Goal: Task Accomplishment & Management: Complete application form

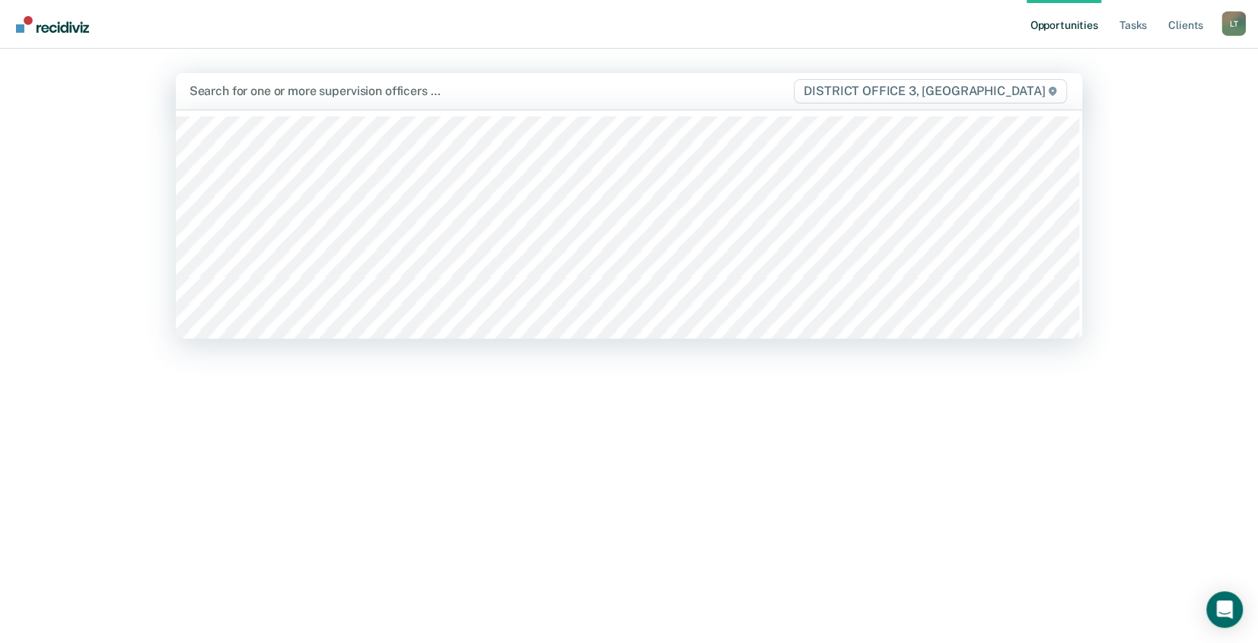
click at [224, 95] on div at bounding box center [492, 91] width 604 height 18
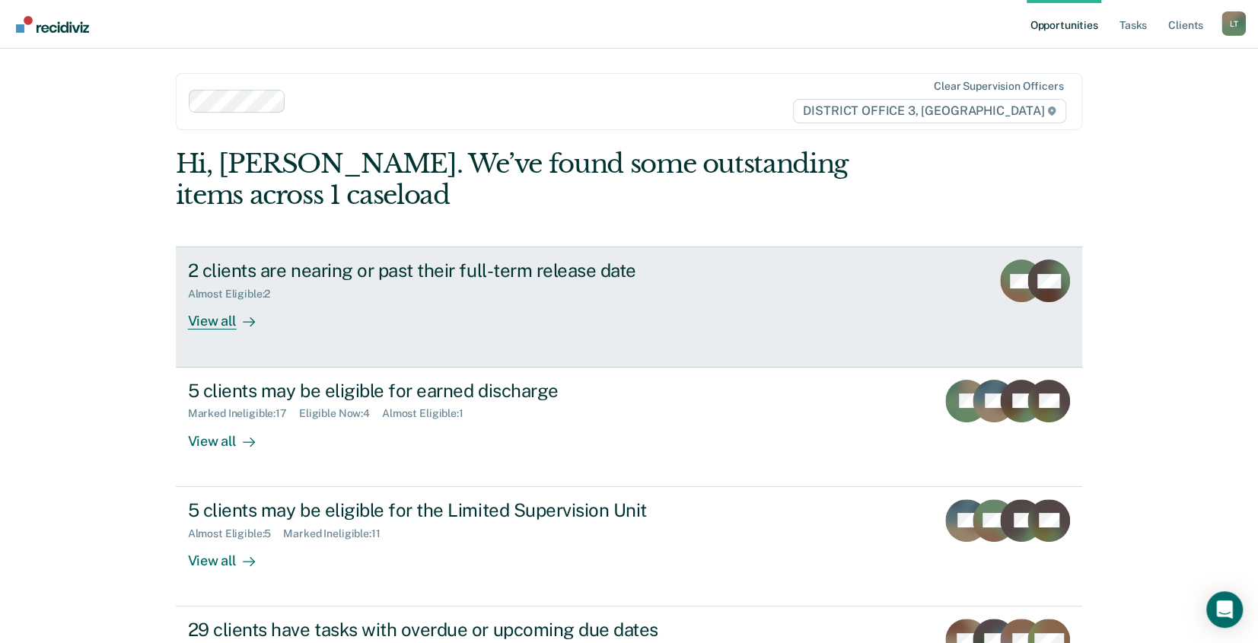
click at [204, 322] on div "View all" at bounding box center [230, 316] width 85 height 30
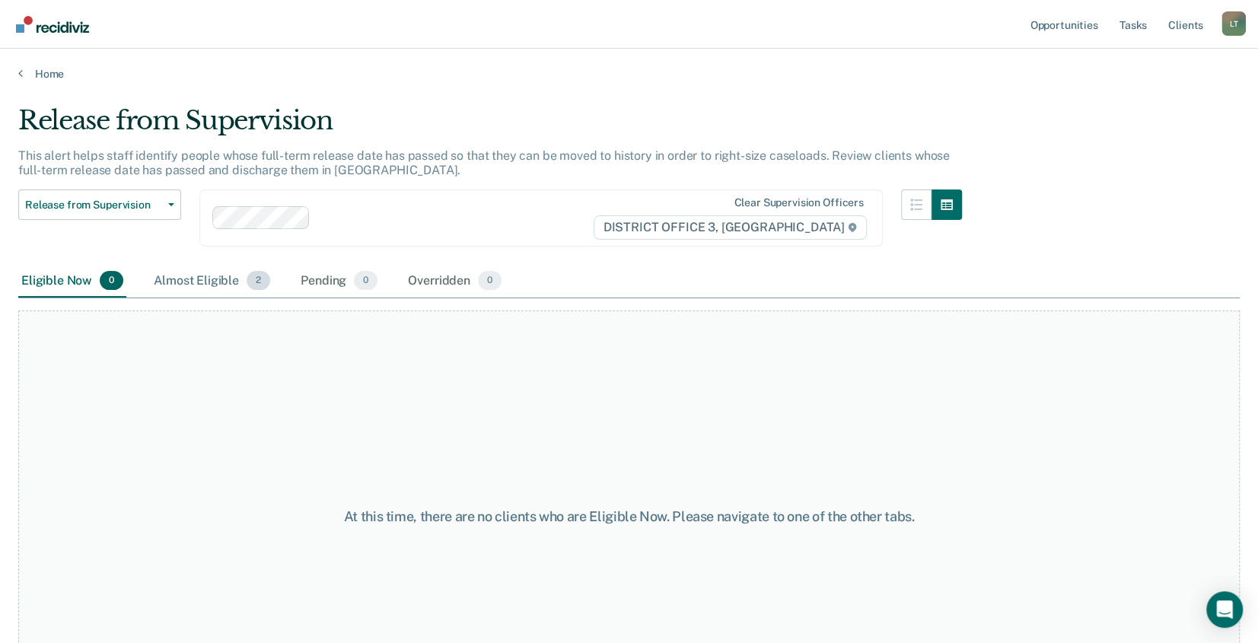
click at [254, 283] on span "2" at bounding box center [259, 281] width 24 height 20
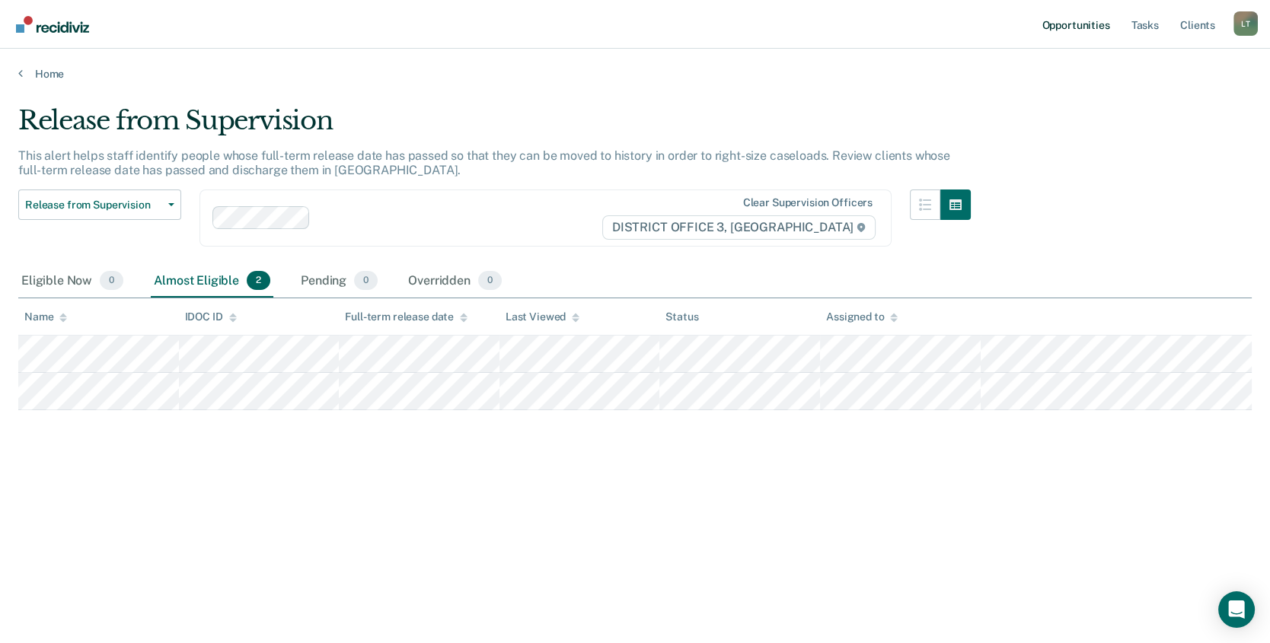
click at [1089, 26] on link "Opportunities" at bounding box center [1075, 24] width 74 height 49
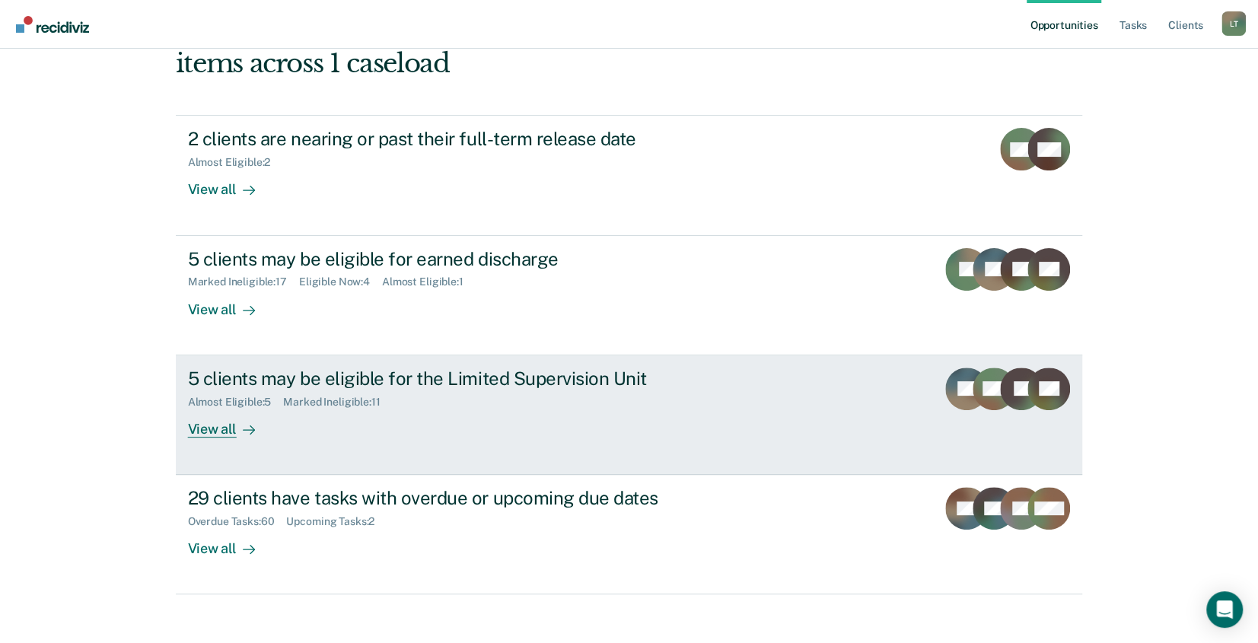
scroll to position [143, 0]
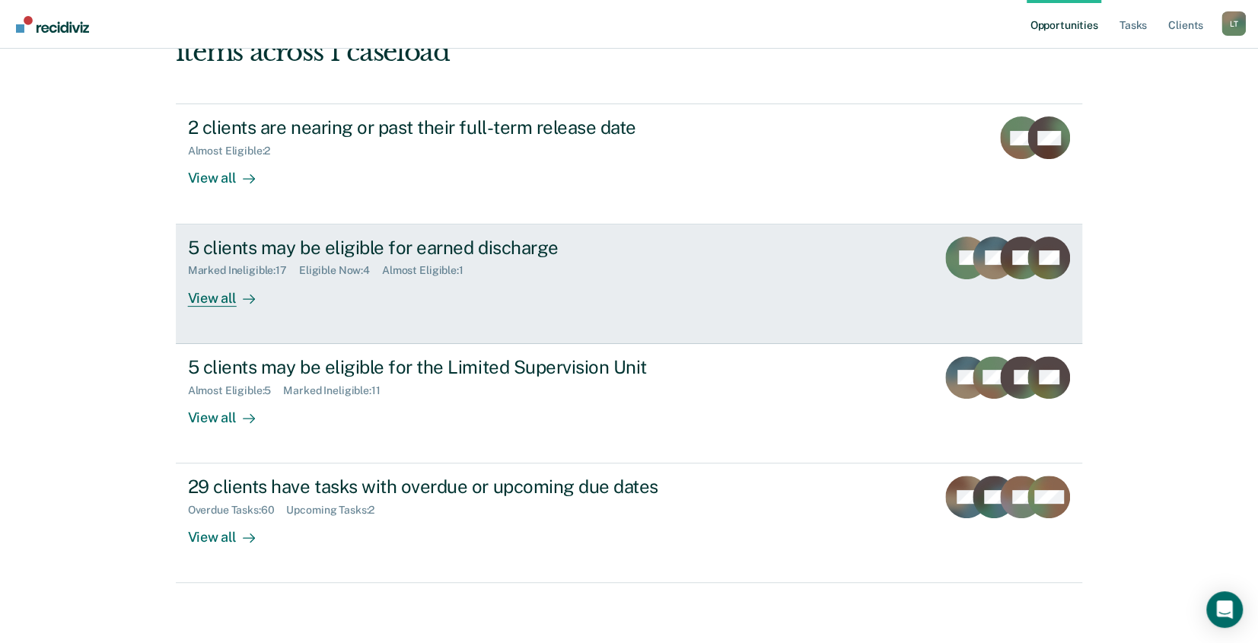
click at [256, 250] on div "5 clients may be eligible for earned discharge" at bounding box center [455, 248] width 534 height 22
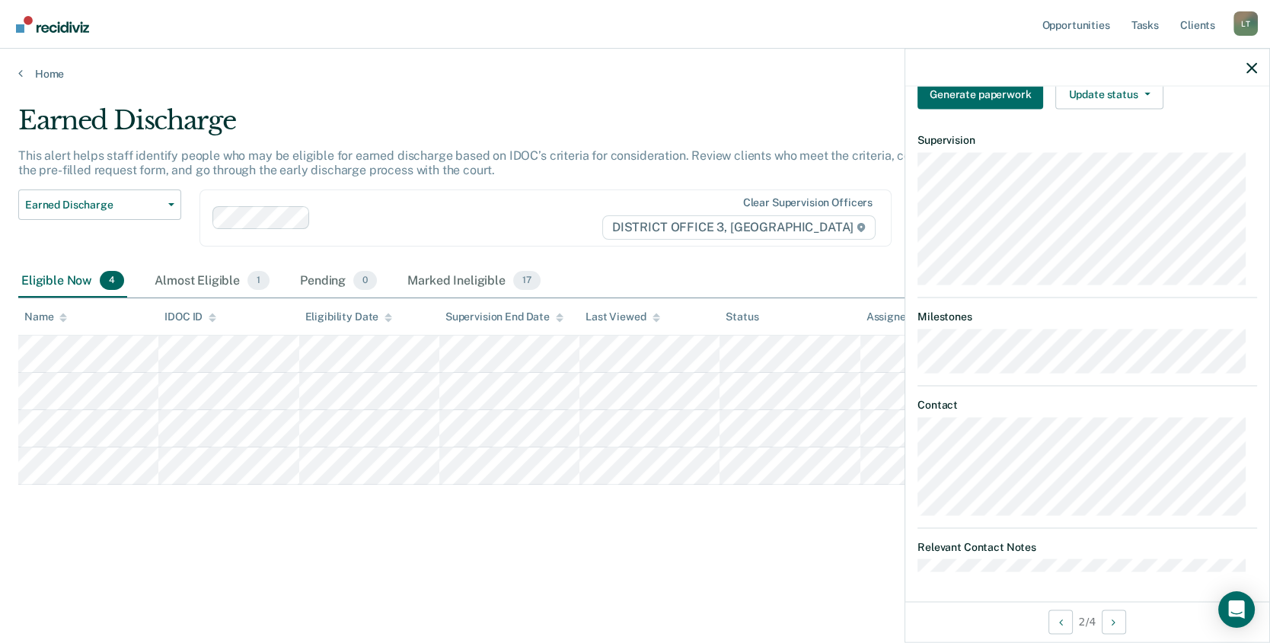
scroll to position [359, 0]
click at [1096, 91] on button "Update status" at bounding box center [1108, 92] width 107 height 30
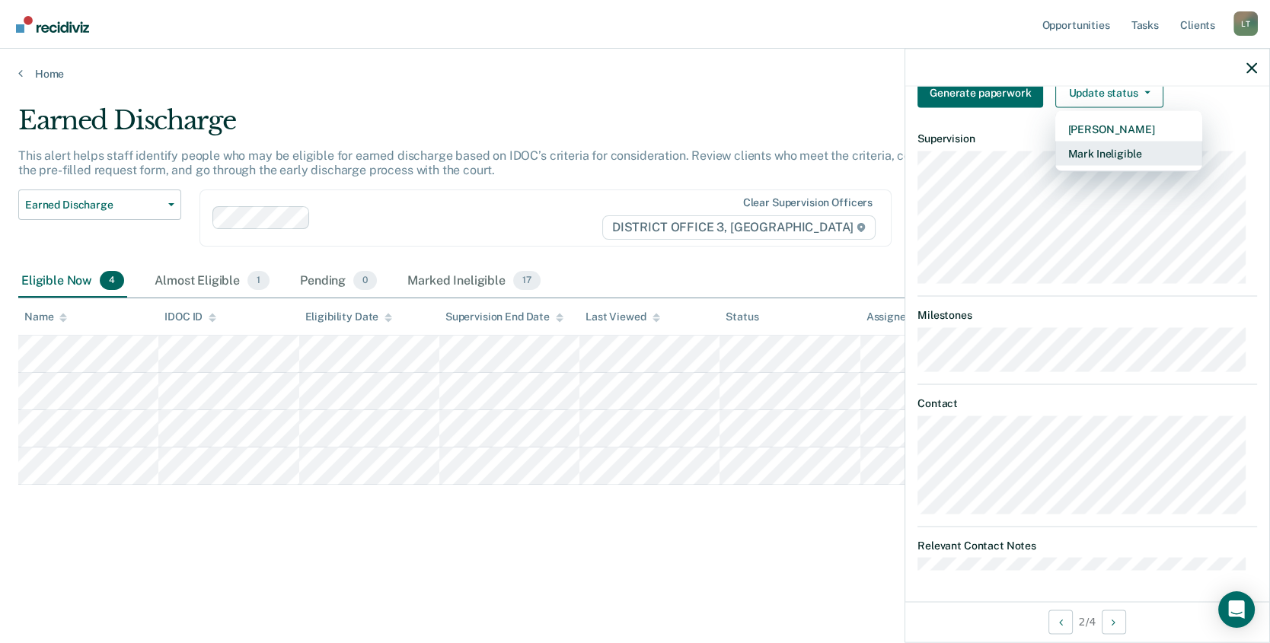
click at [1096, 155] on button "Mark Ineligible" at bounding box center [1128, 153] width 147 height 24
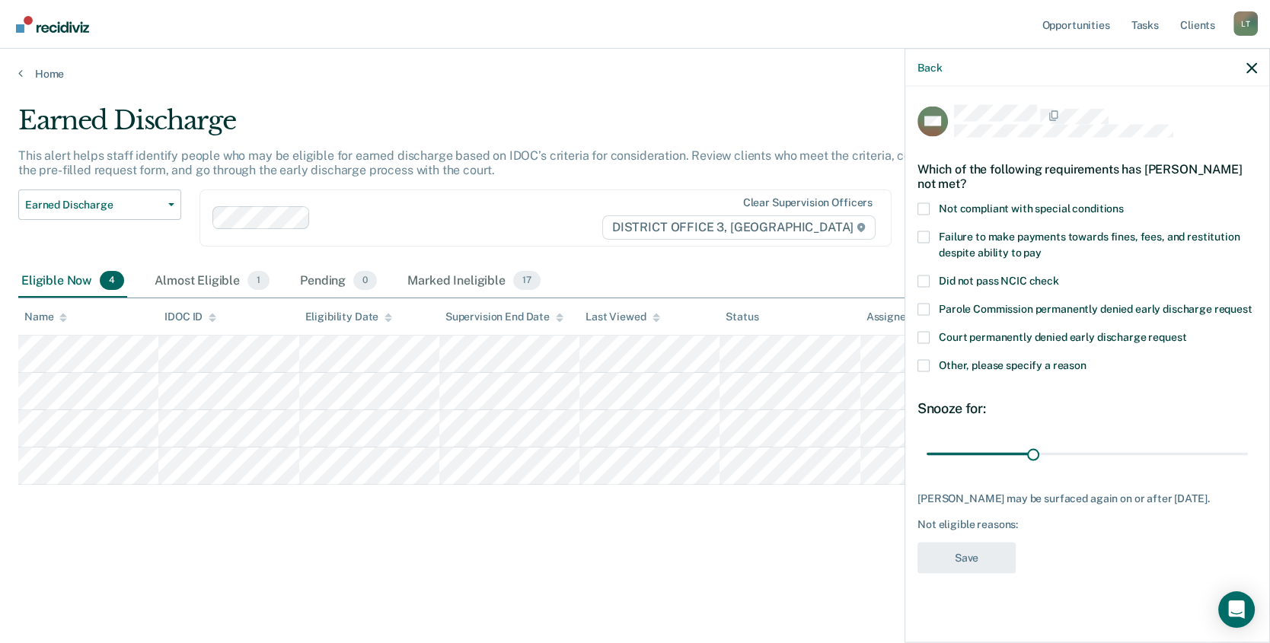
scroll to position [0, 0]
click at [921, 366] on span at bounding box center [923, 366] width 12 height 12
click at [1086, 360] on input "Other, please specify a reason" at bounding box center [1086, 360] width 0 height 0
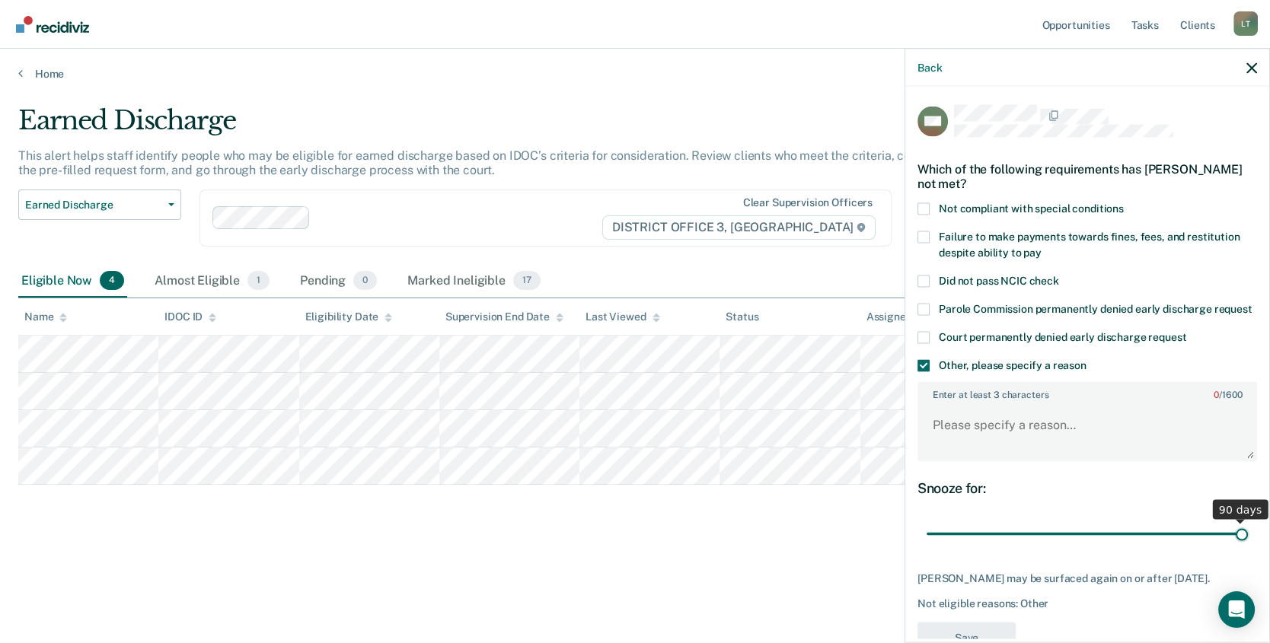
drag, startPoint x: 1035, startPoint y: 546, endPoint x: 1246, endPoint y: 557, distance: 210.4
type input "90"
click at [1246, 547] on input "range" at bounding box center [1087, 534] width 321 height 27
click at [938, 436] on textarea "Enter at least 3 characters 0 / 1600" at bounding box center [1087, 432] width 337 height 56
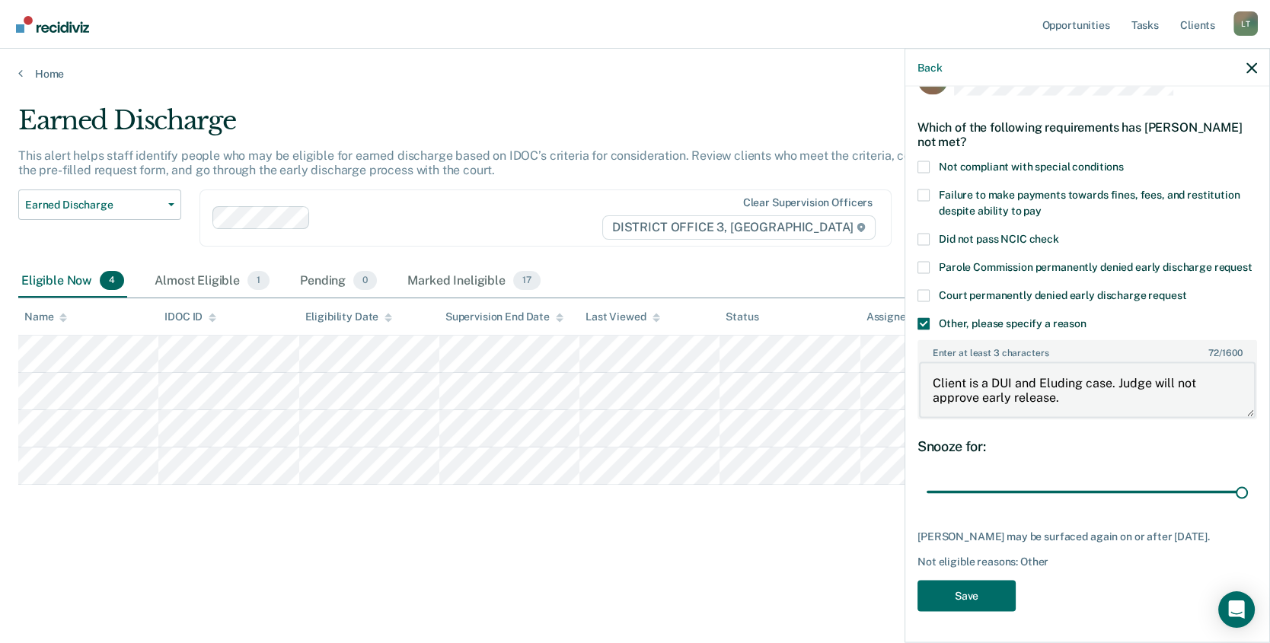
scroll to position [67, 0]
type textarea "Client is a DUI and Eluding case. Judge will not approve early release."
click at [963, 595] on button "Save" at bounding box center [966, 596] width 98 height 31
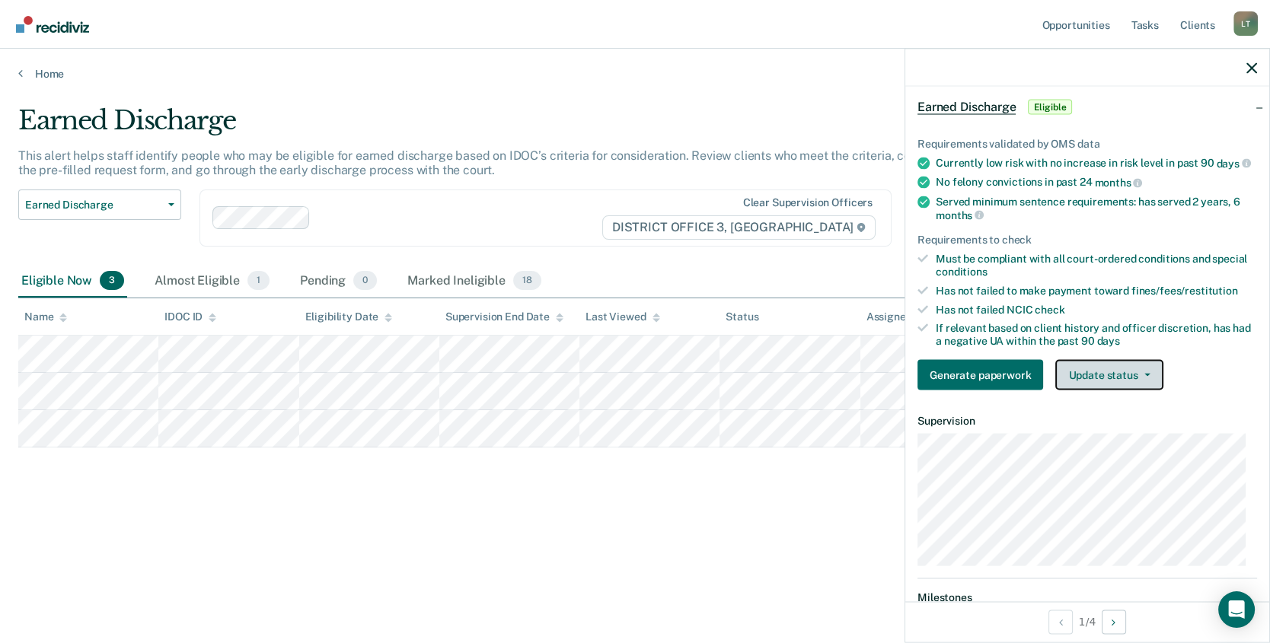
click at [1115, 385] on button "Update status" at bounding box center [1108, 374] width 107 height 30
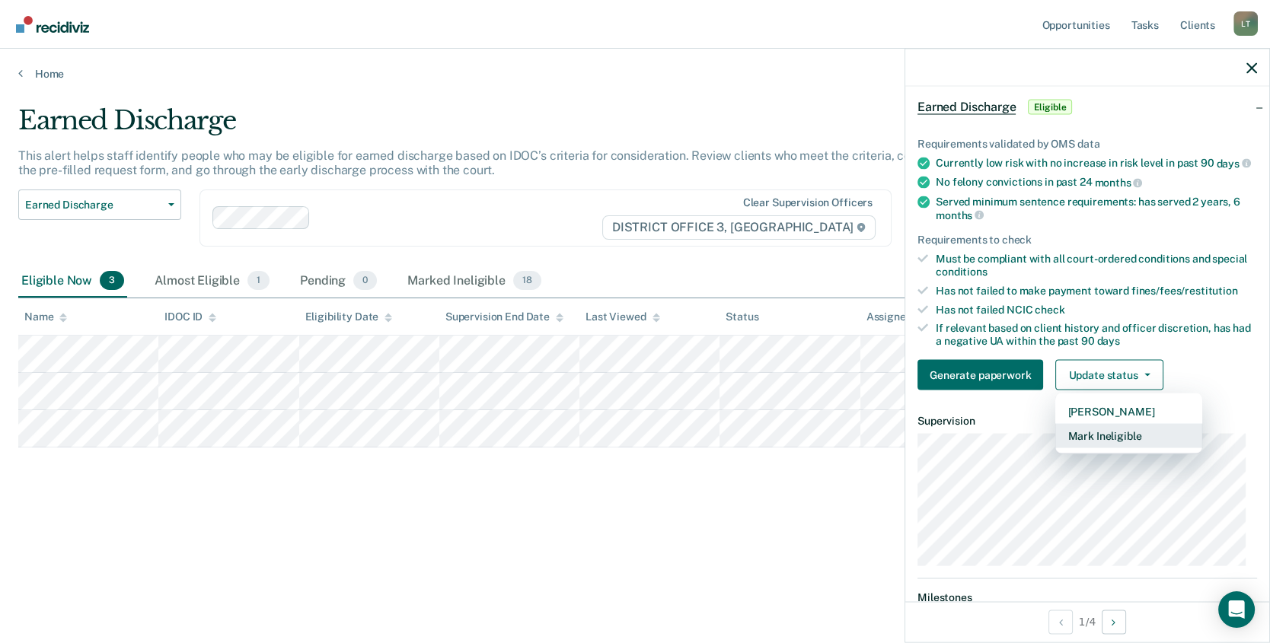
click at [1102, 444] on button "Mark Ineligible" at bounding box center [1128, 435] width 147 height 24
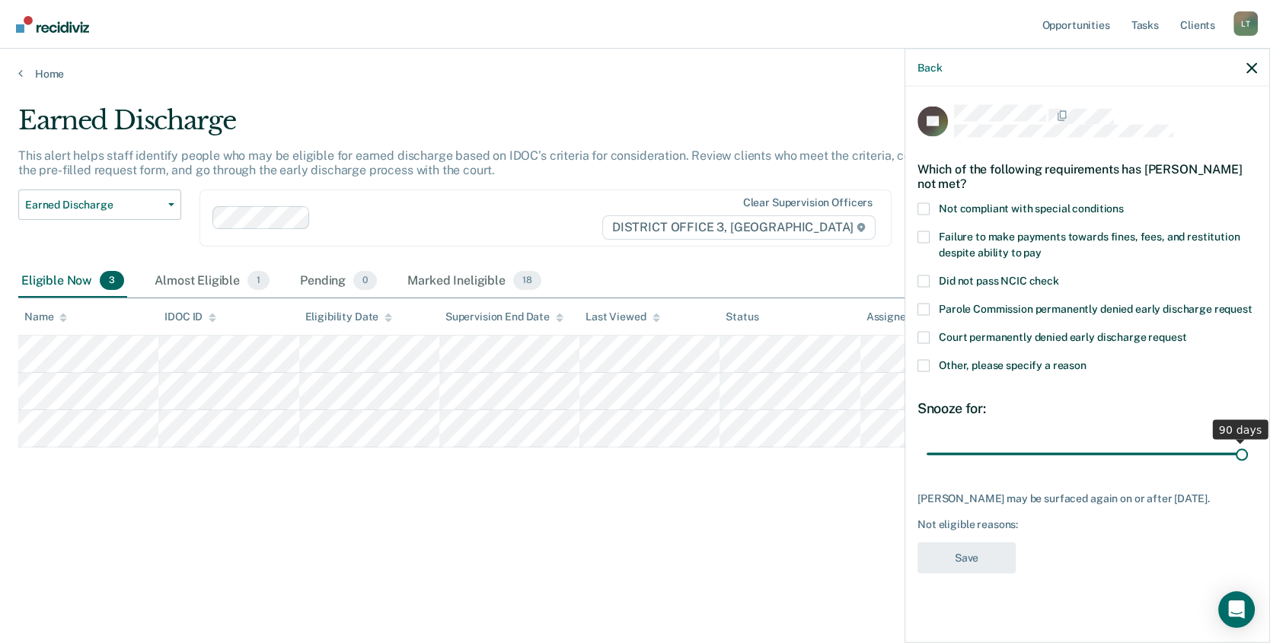
drag, startPoint x: 1033, startPoint y: 452, endPoint x: 1262, endPoint y: 454, distance: 228.4
type input "90"
click at [1248, 454] on input "range" at bounding box center [1087, 454] width 321 height 27
click at [923, 335] on span at bounding box center [923, 338] width 12 height 12
click at [1186, 332] on input "Court permanently denied early discharge request" at bounding box center [1186, 332] width 0 height 0
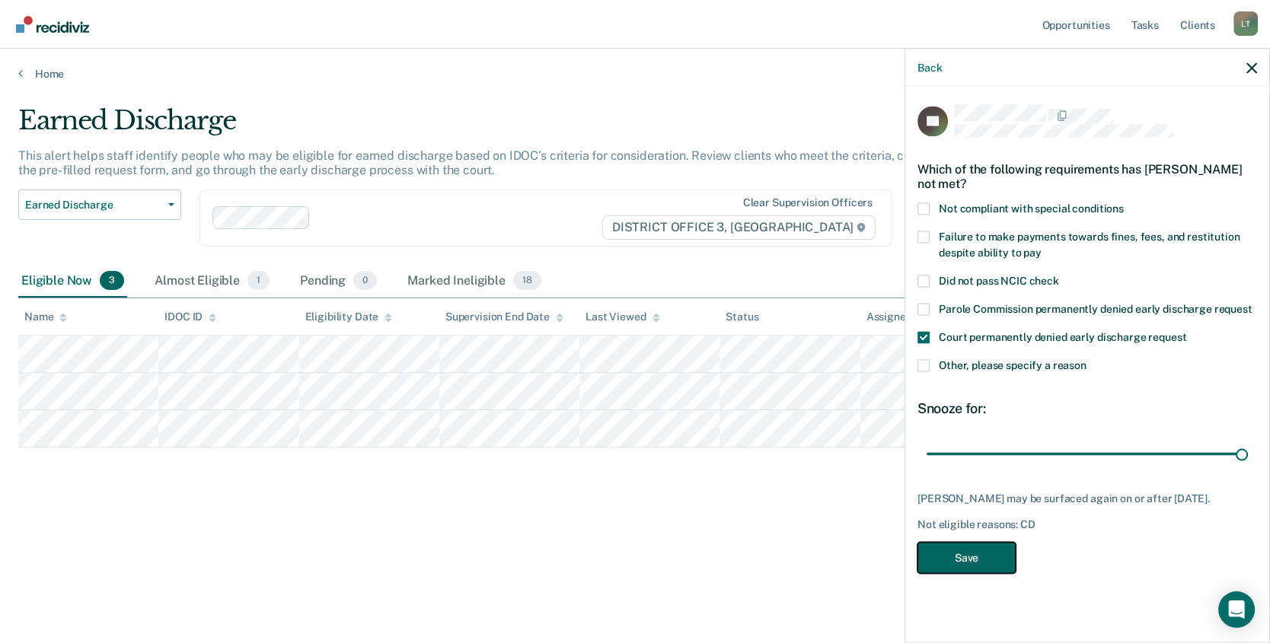
click at [975, 566] on button "Save" at bounding box center [966, 558] width 98 height 31
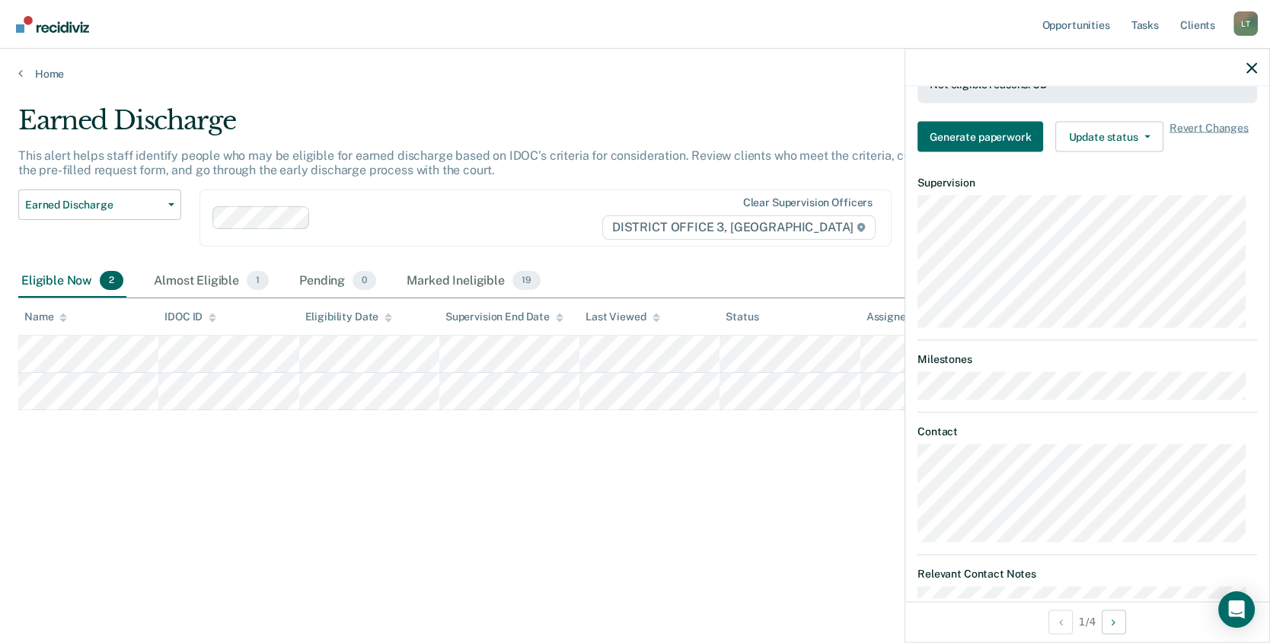
scroll to position [456, 0]
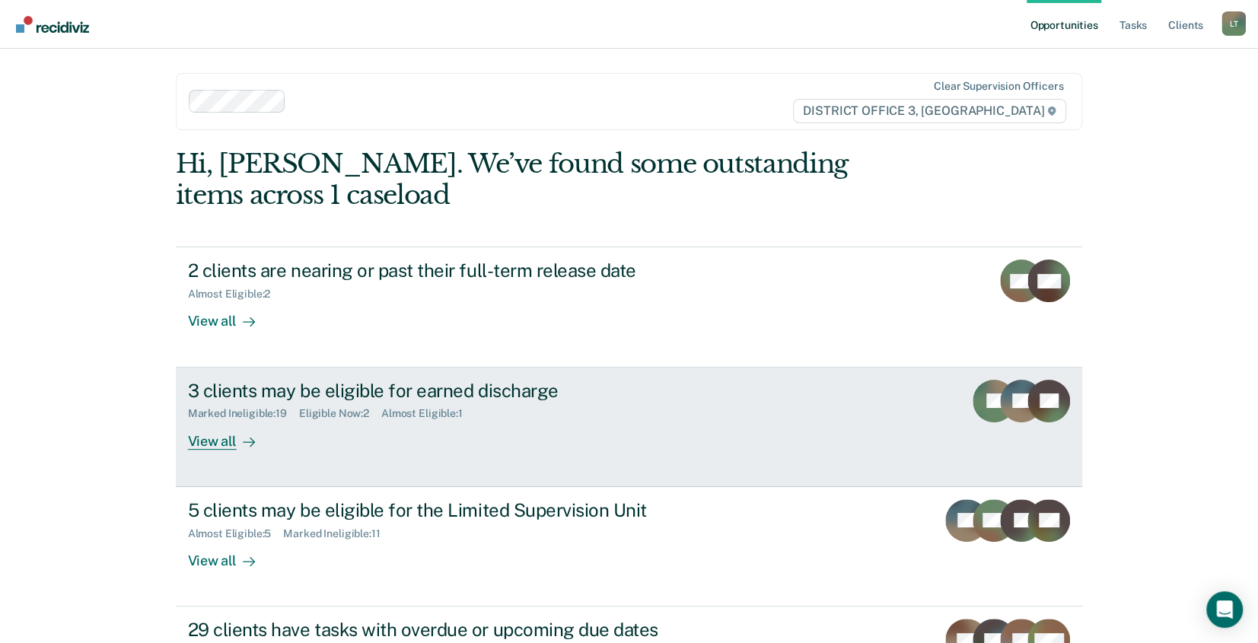
click at [372, 390] on div "3 clients may be eligible for earned discharge" at bounding box center [455, 391] width 534 height 22
